Goal: Task Accomplishment & Management: Manage account settings

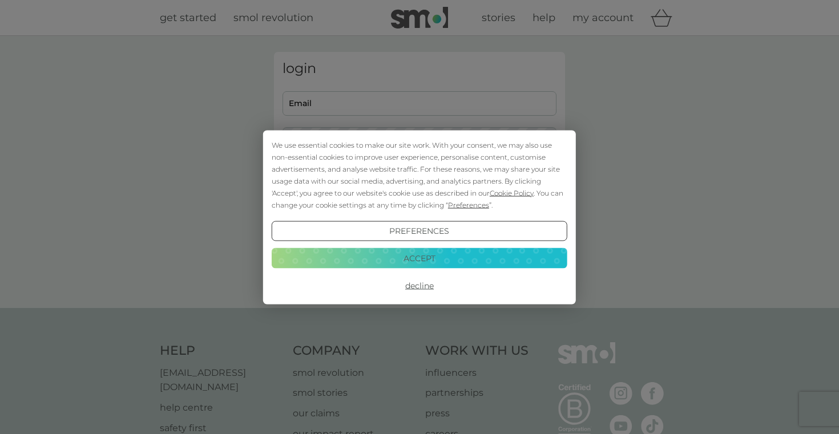
click at [420, 283] on button "Decline" at bounding box center [420, 286] width 296 height 21
click at [423, 284] on button "Decline" at bounding box center [420, 286] width 296 height 21
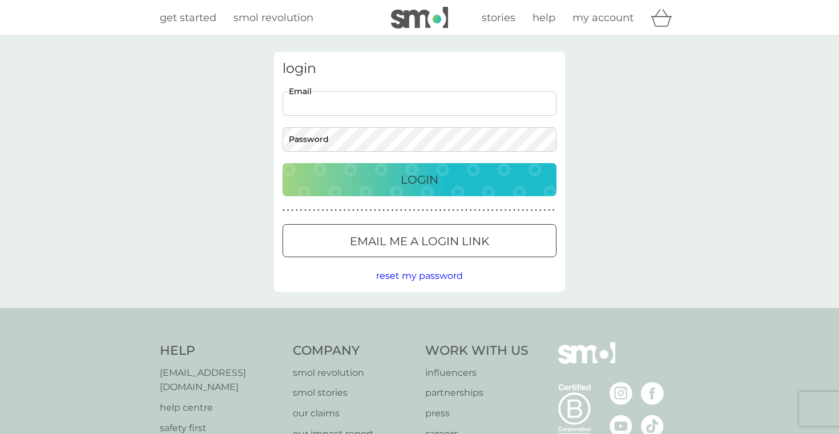
type input "gillianebest@gmail.com"
click at [379, 184] on div "Login" at bounding box center [419, 180] width 251 height 18
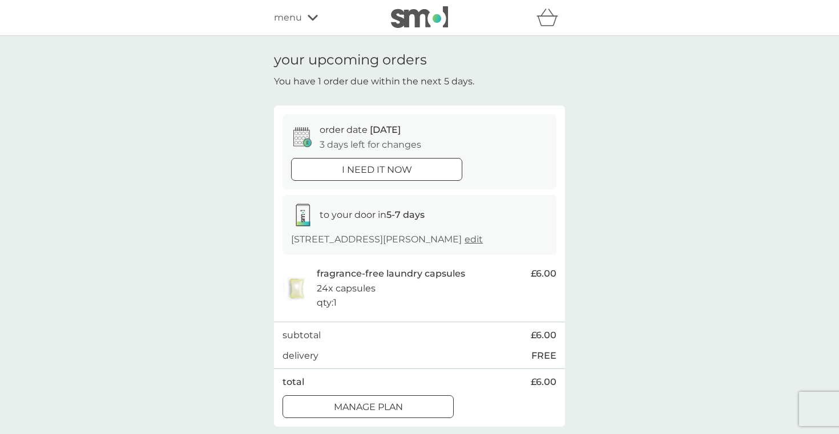
click at [381, 175] on p "i need it now" at bounding box center [377, 170] width 70 height 15
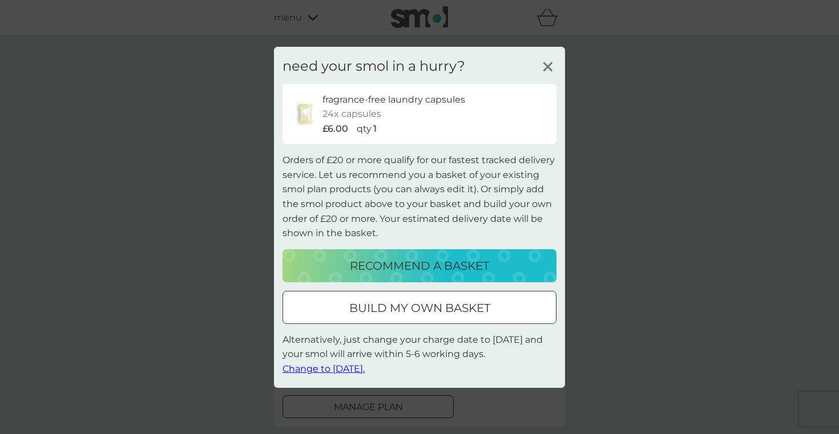
click at [335, 368] on span "Change to [DATE]." at bounding box center [323, 368] width 82 height 11
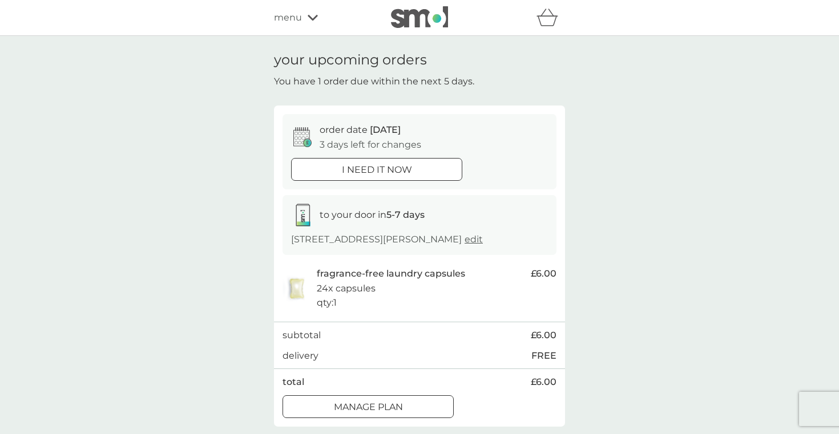
click at [483, 240] on span "edit" at bounding box center [473, 239] width 18 height 11
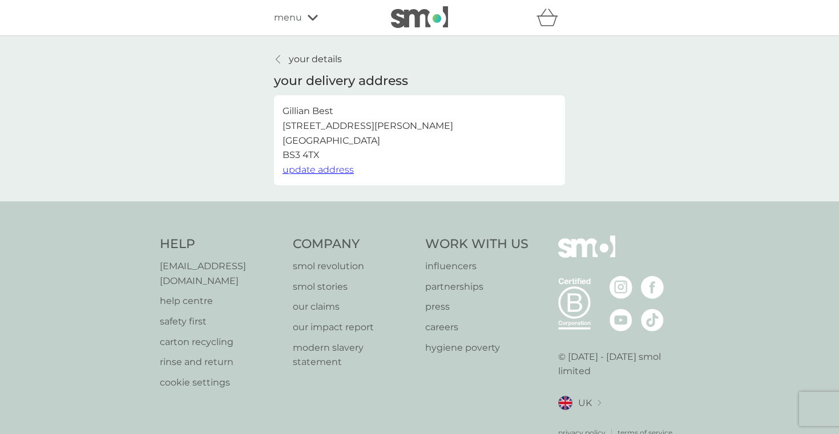
click at [277, 59] on icon at bounding box center [278, 59] width 5 height 9
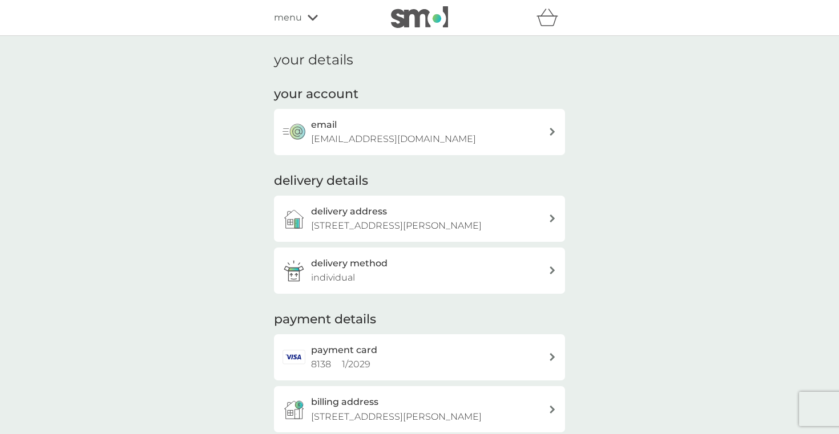
click at [290, 270] on img at bounding box center [293, 270] width 23 height 23
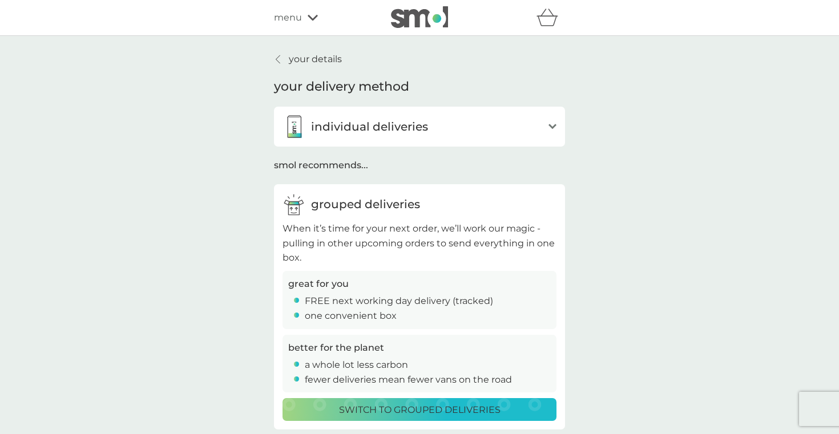
click at [305, 58] on p "your details" at bounding box center [315, 59] width 53 height 15
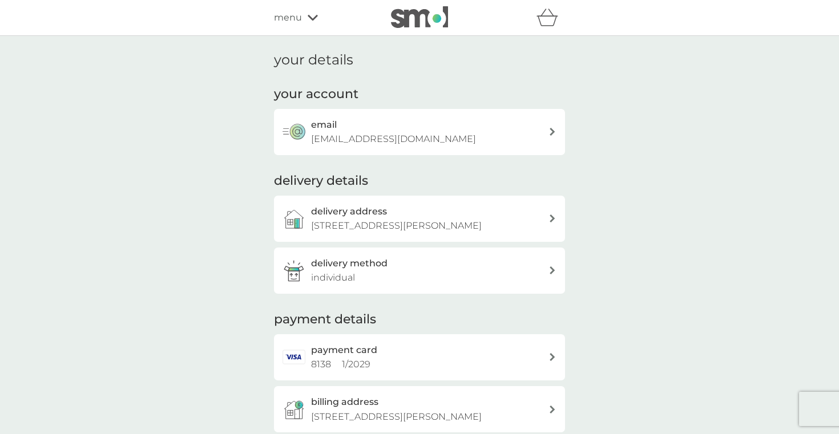
click at [286, 14] on span "menu" at bounding box center [288, 17] width 28 height 15
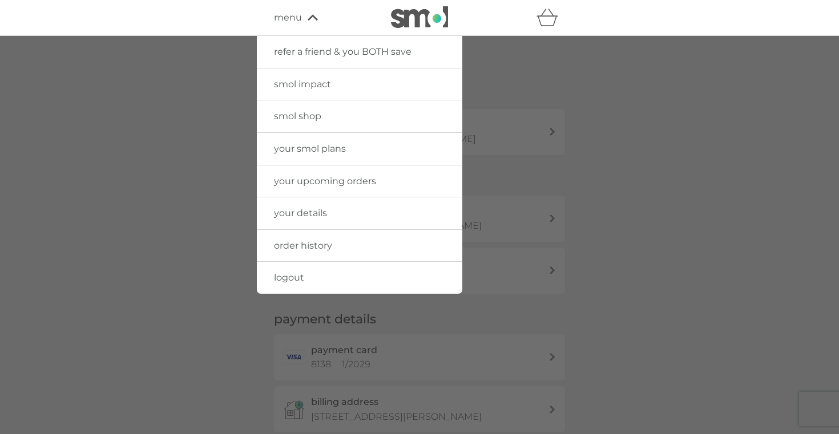
click at [300, 177] on span "your upcoming orders" at bounding box center [325, 181] width 102 height 11
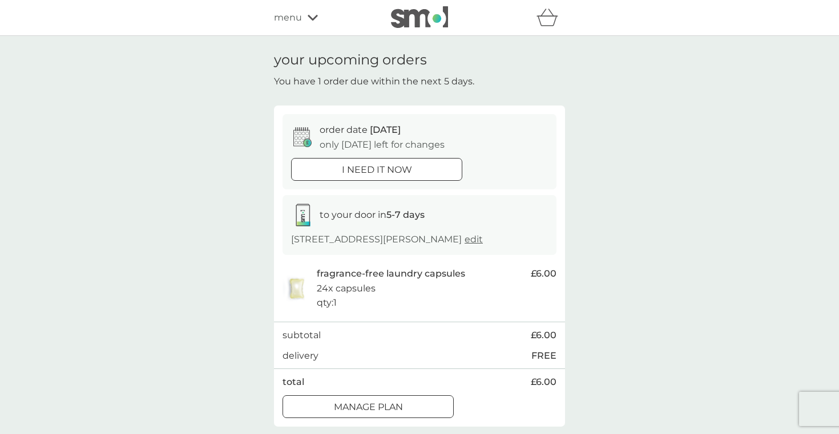
click at [309, 171] on div "i need it now" at bounding box center [377, 170] width 170 height 15
